Goal: Task Accomplishment & Management: Complete application form

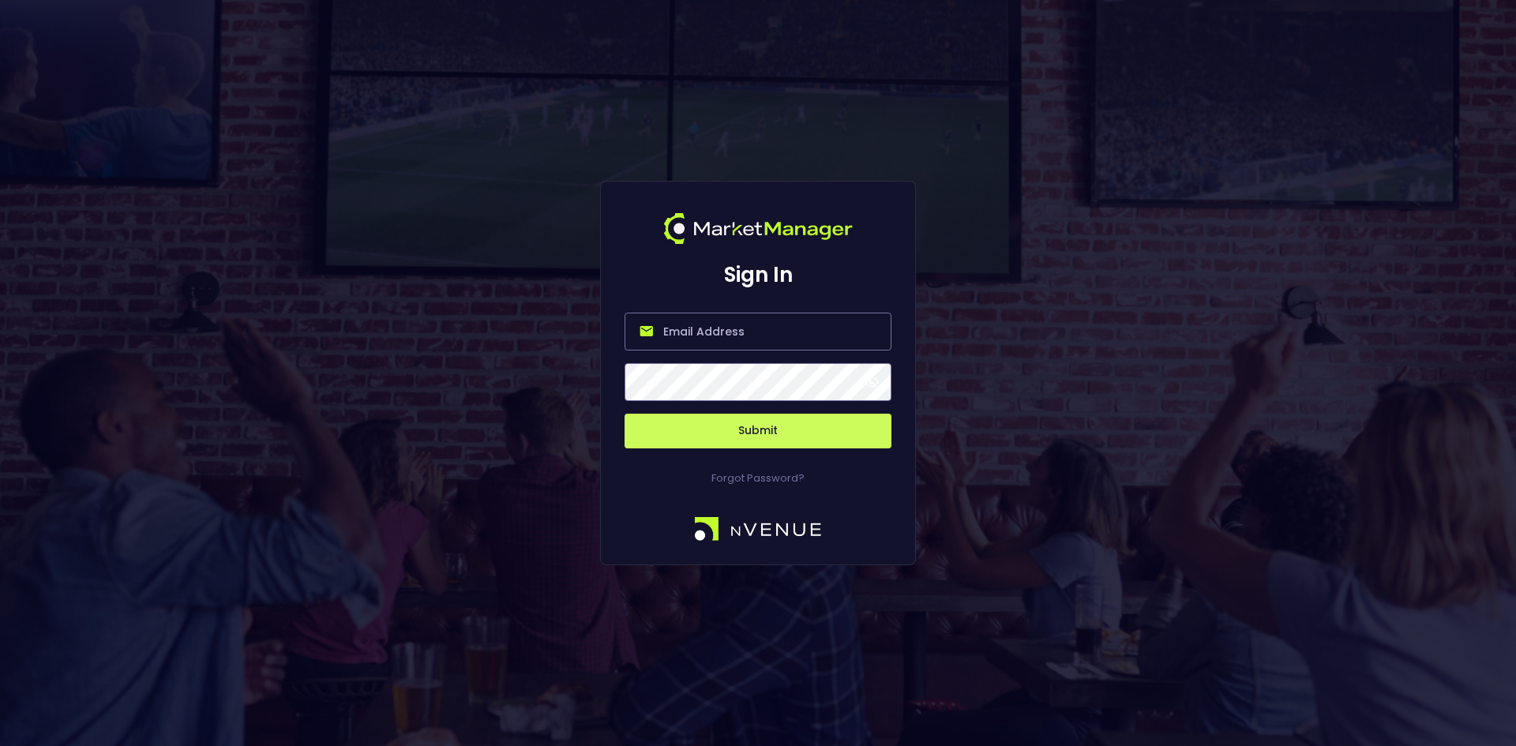
click at [699, 344] on input "email" at bounding box center [758, 332] width 267 height 38
type input "[EMAIL_ADDRESS][DOMAIN_NAME]"
click at [754, 429] on button "Submit" at bounding box center [758, 431] width 267 height 35
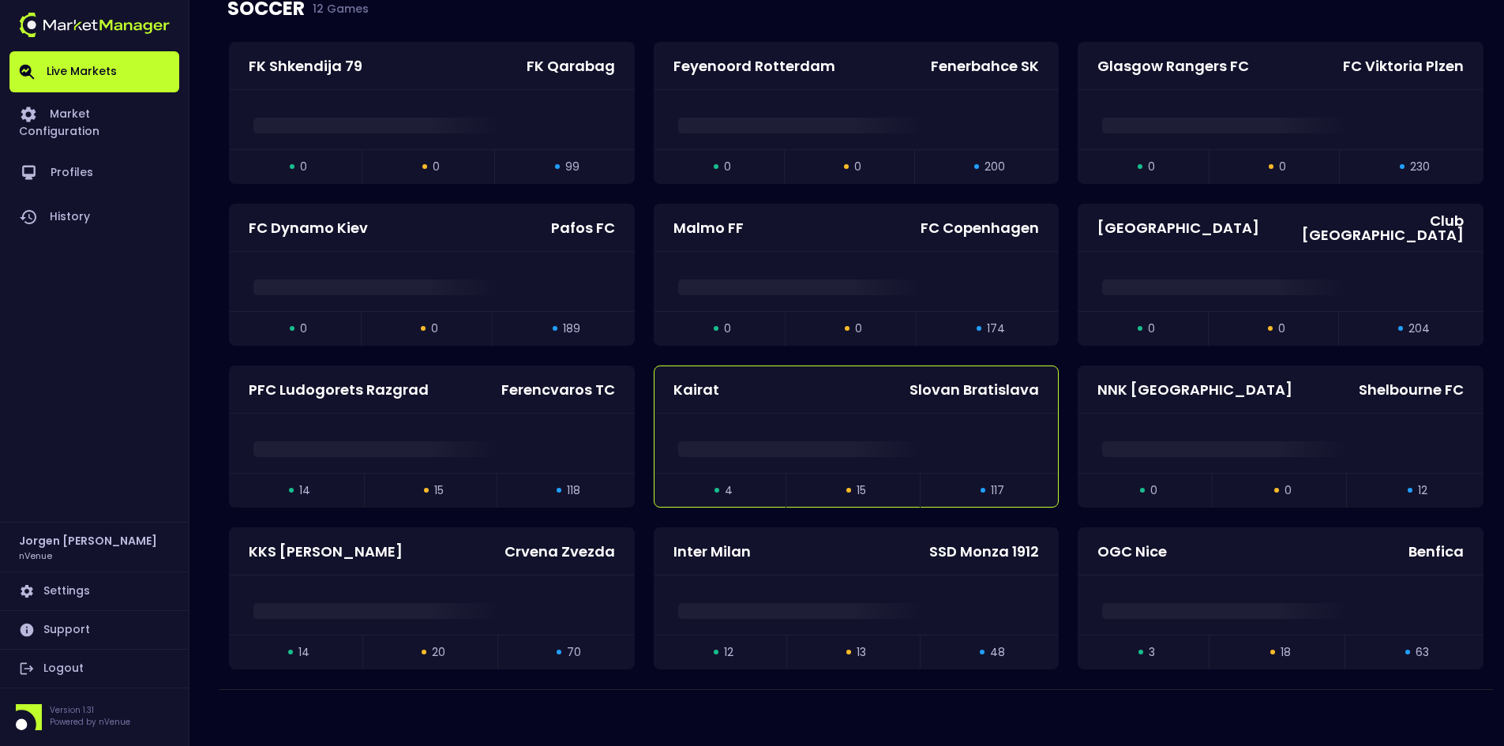
scroll to position [2440, 0]
